Goal: Check status: Check status

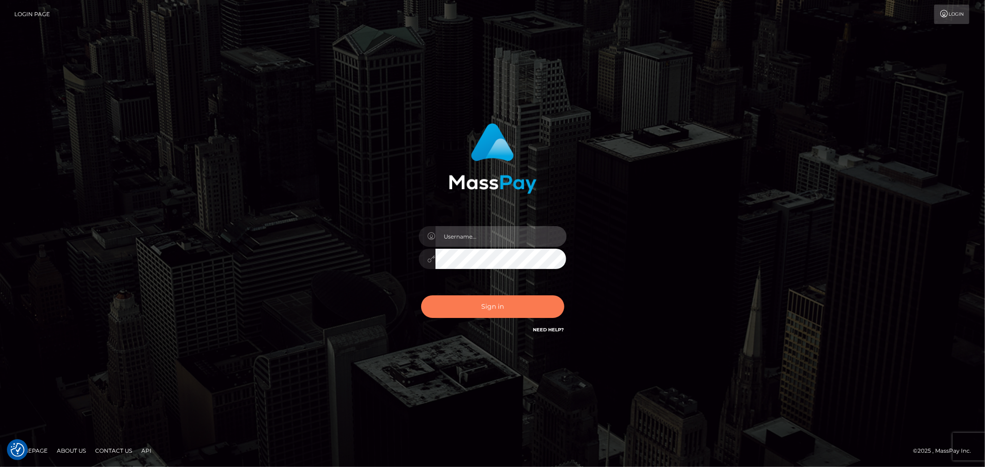
type input "[PERSON_NAME].Silversocial"
click at [501, 303] on button "Sign in" at bounding box center [492, 306] width 143 height 23
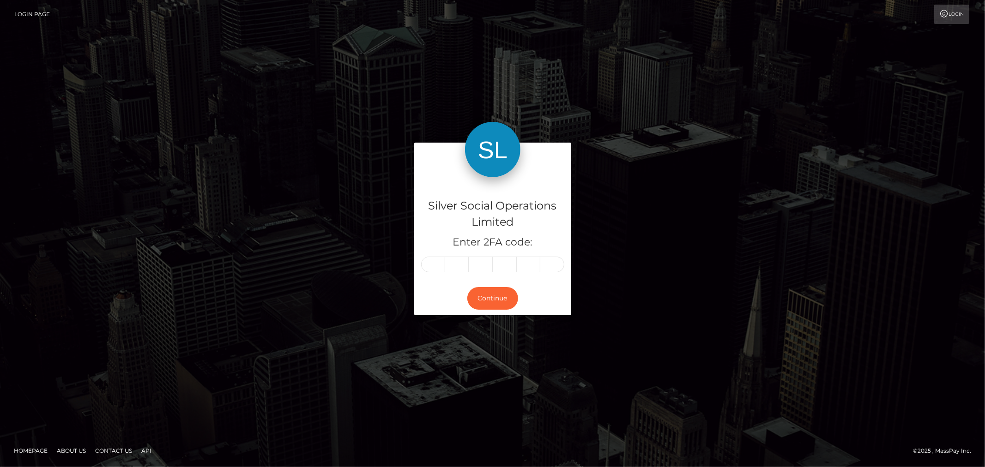
click at [648, 390] on div "Silver Social Operations Limited Enter 2FA code: Continue" at bounding box center [492, 233] width 985 height 320
click at [434, 270] on input "text" at bounding box center [433, 265] width 24 height 16
type input "3"
type input "5"
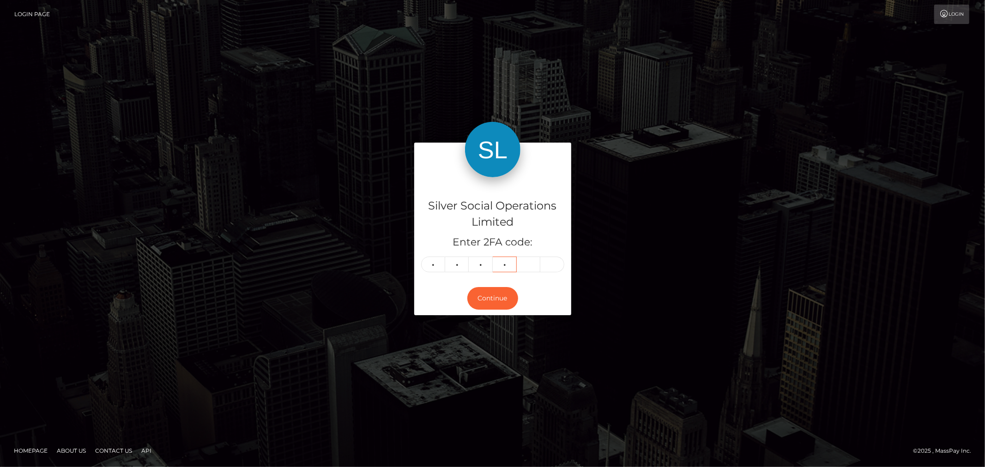
type input "0"
type input "9"
type input "3"
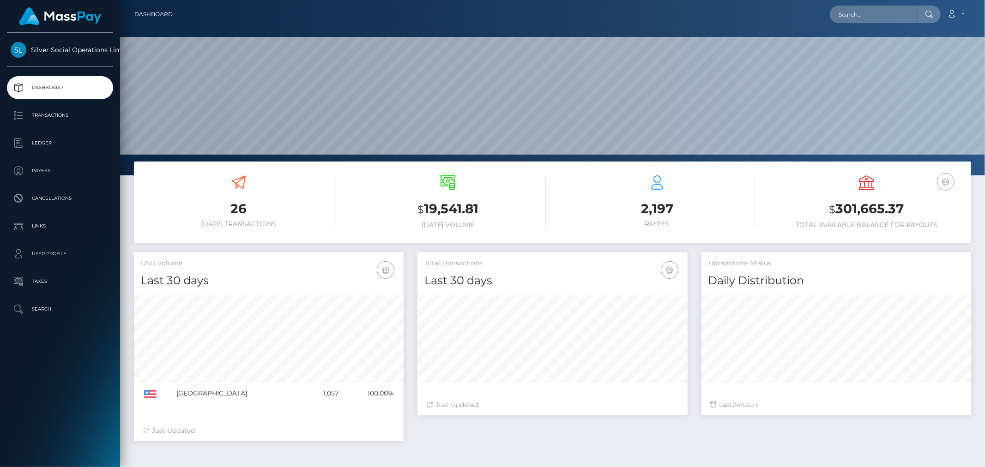
scroll to position [163, 270]
click at [878, 12] on input "text" at bounding box center [872, 15] width 87 height 18
paste input "294345"
drag, startPoint x: 796, startPoint y: 8, endPoint x: 722, endPoint y: -11, distance: 76.8
click at [722, 0] on html "Silver Social Operations Limited Dashboard Transactions Ledger Payees Cancellat…" at bounding box center [492, 233] width 985 height 467
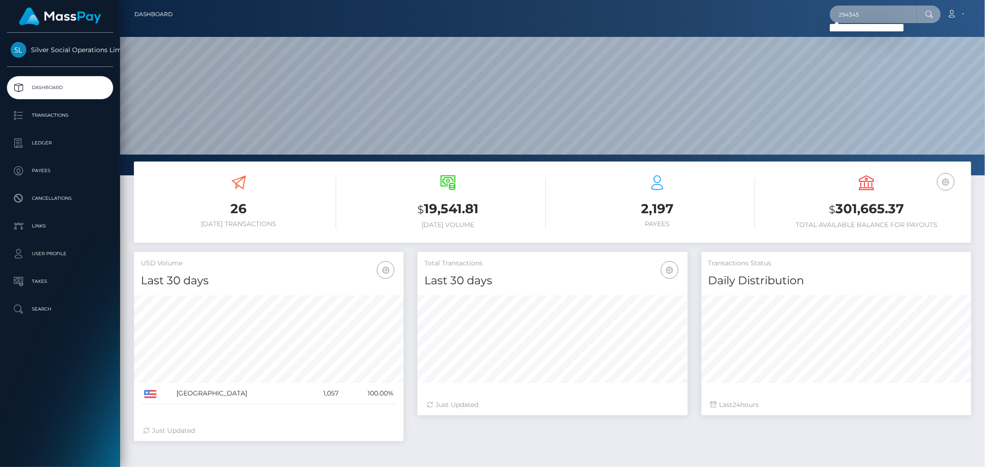
paste input "141881211"
type input "141881211"
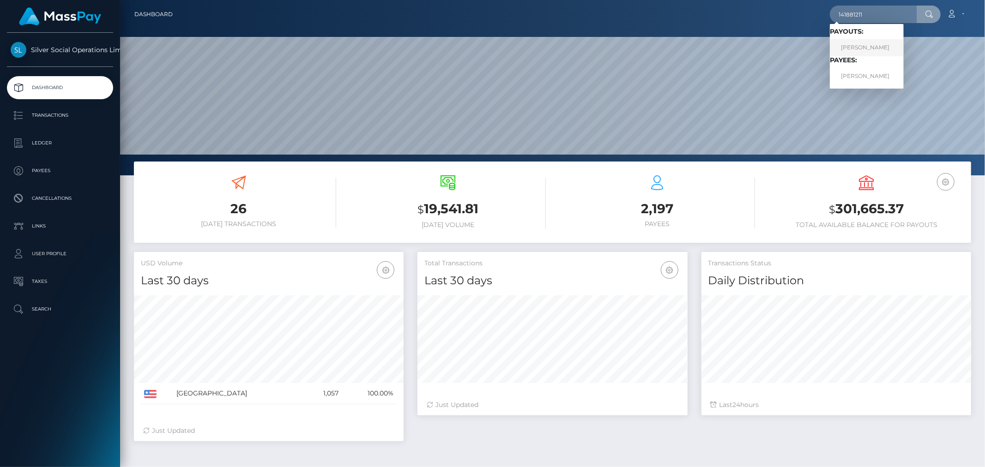
click at [870, 53] on link "[PERSON_NAME]" at bounding box center [866, 47] width 74 height 17
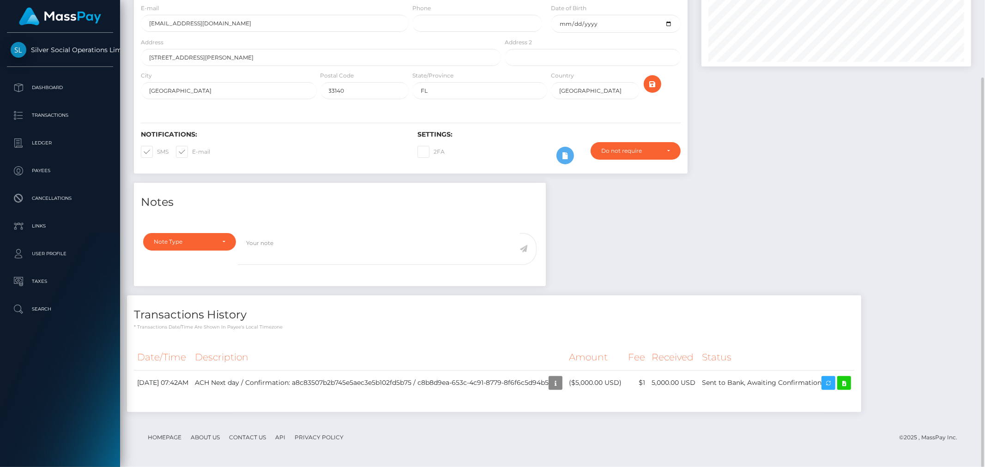
scroll to position [93, 0]
click at [913, 258] on div "Notes Note Type Compliance Clear Compliance General Note Type" at bounding box center [552, 301] width 851 height 239
click at [849, 386] on icon at bounding box center [843, 383] width 11 height 12
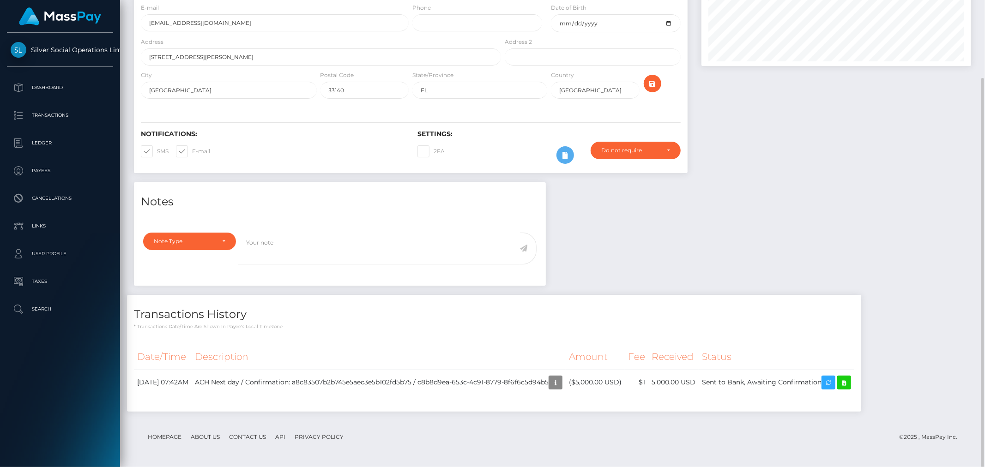
drag, startPoint x: 19, startPoint y: 376, endPoint x: 202, endPoint y: 182, distance: 266.8
click at [19, 376] on div "Silver Social Operations Limited Dashboard Transactions Ledger Payees Cancellat…" at bounding box center [60, 249] width 120 height 432
click at [769, 380] on td "Sent to Bank, Awaiting Confirmation" at bounding box center [776, 382] width 156 height 25
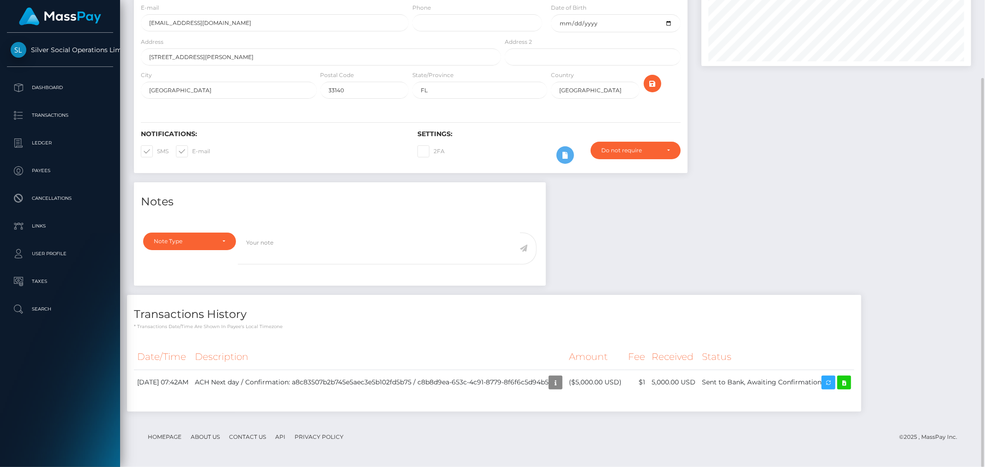
copy td "Sent to Bank, Awaiting Confirmation"
click at [823, 176] on div at bounding box center [835, 68] width 283 height 227
